Goal: Information Seeking & Learning: Learn about a topic

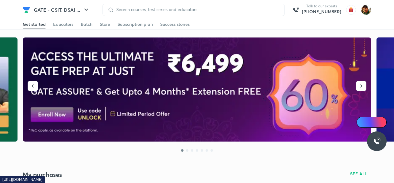
scroll to position [92, 0]
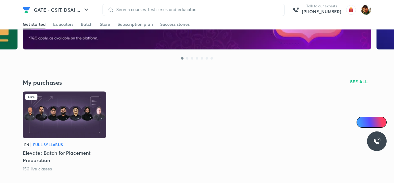
click at [54, 113] on img at bounding box center [64, 114] width 83 height 47
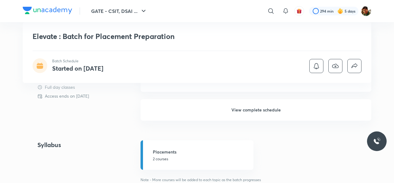
click at [232, 109] on h6 "View complete schedule" at bounding box center [255, 109] width 231 height 21
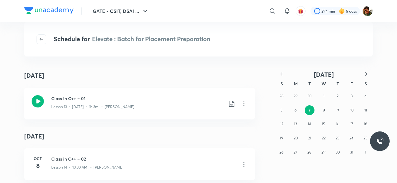
click at [282, 73] on icon "button" at bounding box center [281, 74] width 6 height 6
drag, startPoint x: 308, startPoint y: 111, endPoint x: 305, endPoint y: 111, distance: 3.4
click at [309, 111] on abbr "8" at bounding box center [309, 110] width 2 height 5
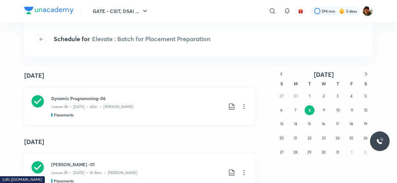
click at [37, 99] on icon at bounding box center [38, 101] width 12 height 12
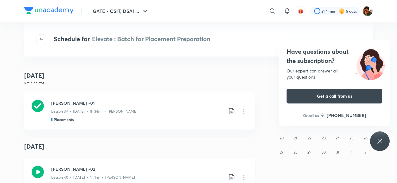
scroll to position [92, 0]
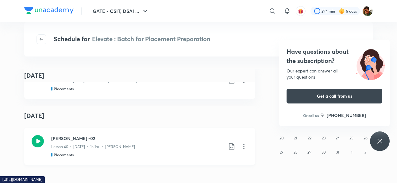
click at [36, 141] on icon at bounding box center [38, 141] width 12 height 12
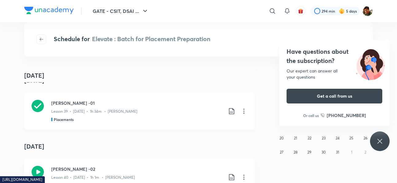
click at [36, 105] on icon at bounding box center [38, 106] width 12 height 12
